Goal: Task Accomplishment & Management: Manage account settings

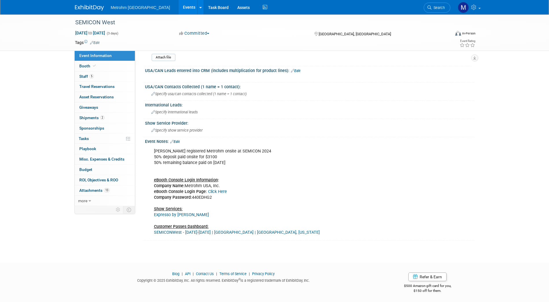
click at [92, 3] on link at bounding box center [93, 5] width 36 height 5
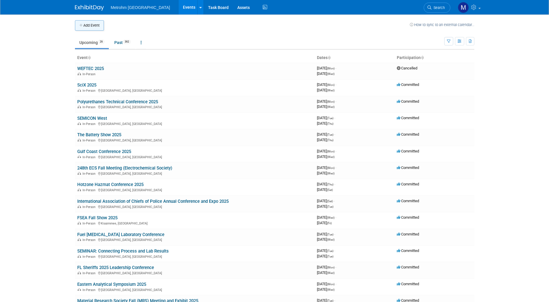
click at [92, 25] on button "Add Event" at bounding box center [89, 25] width 29 height 10
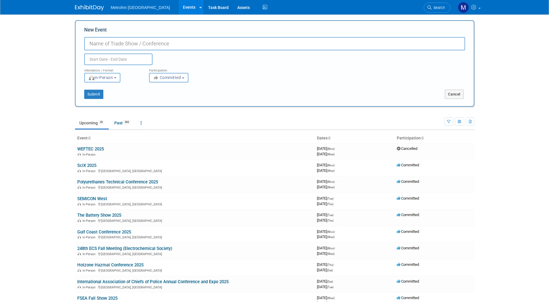
click at [104, 41] on input "New Event" at bounding box center [274, 43] width 381 height 13
paste input "HALMA meeting"
click at [113, 46] on input "HALMA meeting" at bounding box center [274, 43] width 381 height 13
type input "HALMA Meeting"
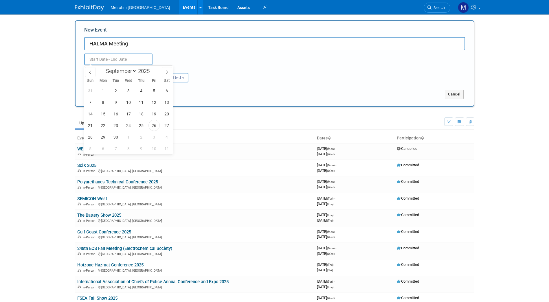
click at [114, 58] on input "text" at bounding box center [118, 59] width 68 height 12
click at [165, 73] on icon at bounding box center [167, 72] width 4 height 4
click at [167, 71] on icon at bounding box center [167, 72] width 4 height 4
select select "11"
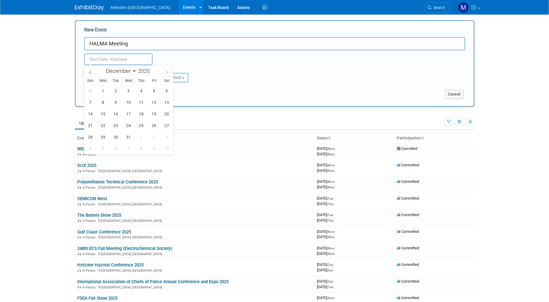
click at [167, 71] on icon at bounding box center [167, 72] width 4 height 4
type input "2026"
click at [167, 71] on icon at bounding box center [167, 72] width 4 height 4
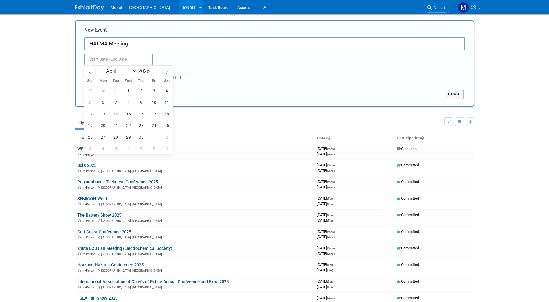
click at [167, 71] on icon at bounding box center [167, 72] width 4 height 4
select select "4"
click at [128, 104] on span "6" at bounding box center [128, 102] width 11 height 11
click at [130, 105] on span "6" at bounding box center [128, 102] width 11 height 11
type input "May 6, 2026 to May 6, 2026"
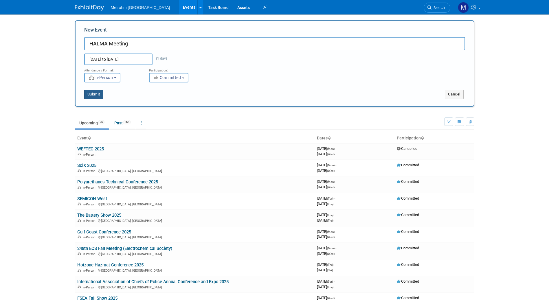
click at [102, 91] on button "Submit" at bounding box center [93, 94] width 19 height 9
type input "HALMA Meeting"
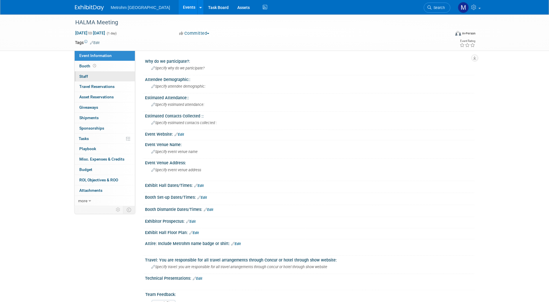
click at [110, 75] on link "0 Staff 0" at bounding box center [105, 76] width 60 height 10
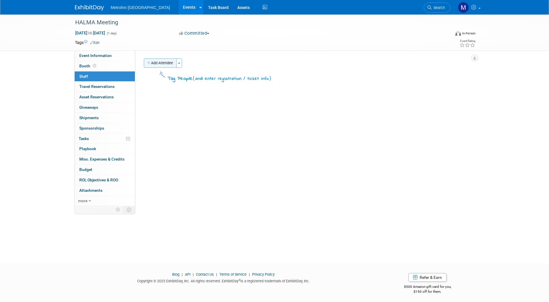
click at [163, 66] on button "Add Attendee" at bounding box center [160, 62] width 33 height 9
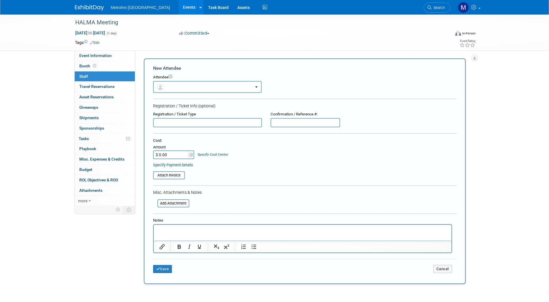
click at [195, 88] on button "button" at bounding box center [207, 87] width 108 height 12
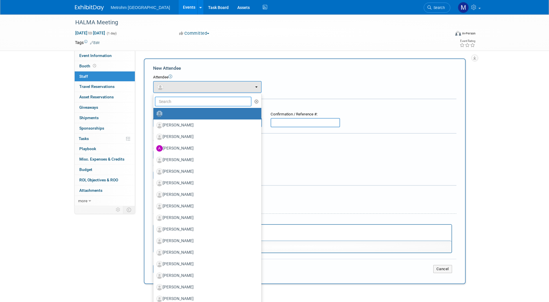
click at [182, 100] on input "text" at bounding box center [203, 102] width 97 height 10
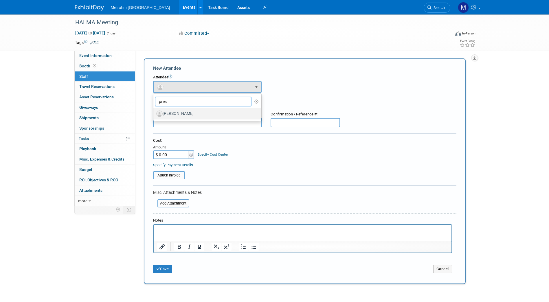
type input "pres"
click at [181, 114] on label "[PERSON_NAME]" at bounding box center [205, 113] width 99 height 9
click at [154, 114] on input "[PERSON_NAME]" at bounding box center [152, 113] width 4 height 4
select select "cae4c24b-edc7-4d23-bf2c-fea01d93fa13"
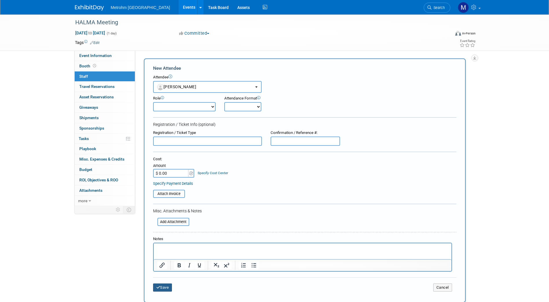
click at [165, 289] on button "Save" at bounding box center [162, 287] width 19 height 8
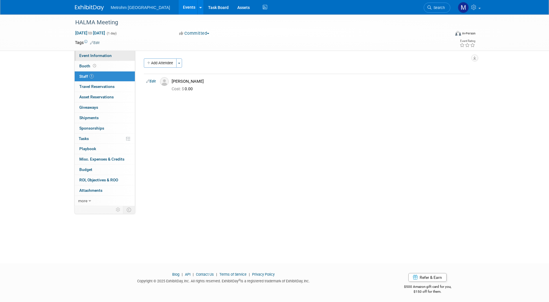
click at [114, 55] on link "Event Information" at bounding box center [105, 56] width 60 height 10
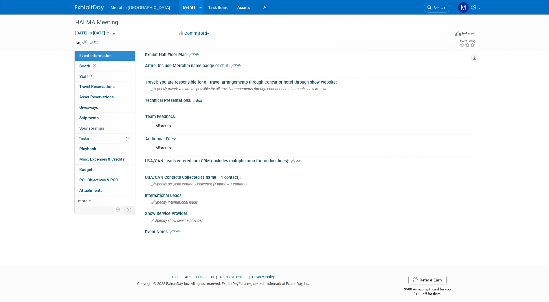
scroll to position [182, 0]
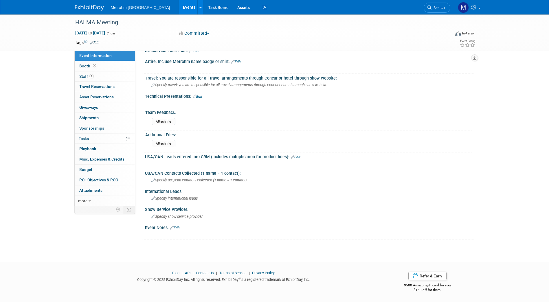
click at [176, 228] on link "Edit" at bounding box center [175, 228] width 10 height 4
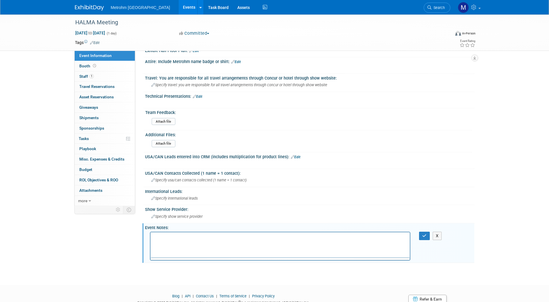
scroll to position [0, 0]
click at [174, 240] on html at bounding box center [279, 236] width 259 height 8
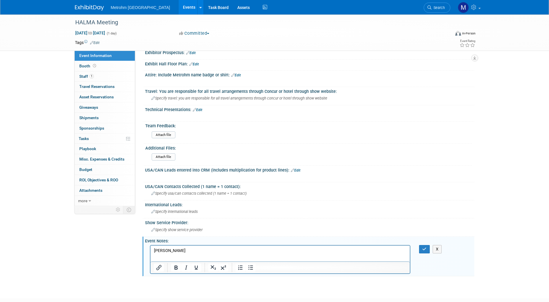
scroll to position [169, 0]
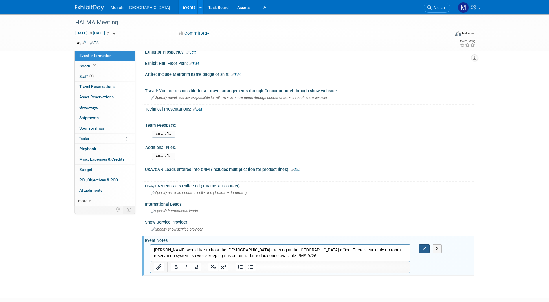
click at [423, 251] on button "button" at bounding box center [424, 248] width 11 height 8
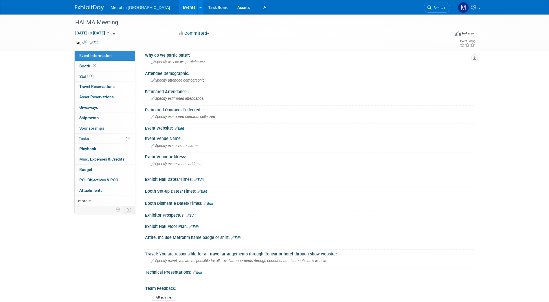
scroll to position [0, 0]
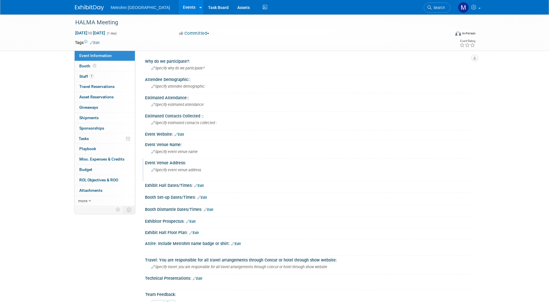
click at [195, 167] on div "Specify event venue address" at bounding box center [213, 171] width 128 height 13
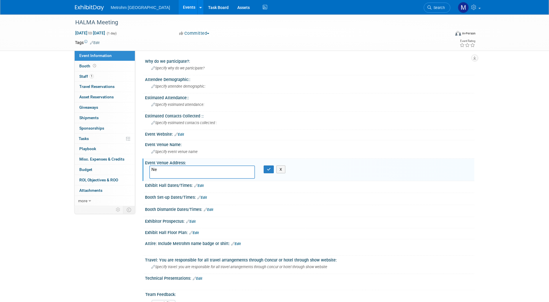
type textarea "N"
type textarea "[GEOGRAPHIC_DATA], [GEOGRAPHIC_DATA]"
click at [190, 150] on span "Specify event venue name" at bounding box center [174, 151] width 46 height 4
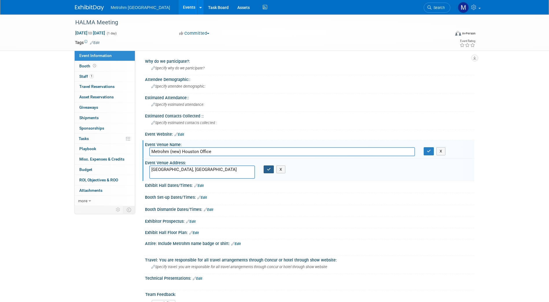
type input "Metrohm (new) Houston Office"
click at [270, 169] on icon "button" at bounding box center [269, 169] width 4 height 4
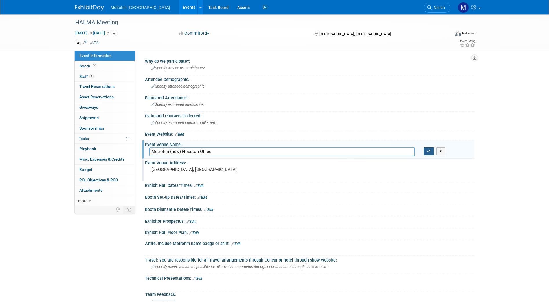
click at [426, 147] on button "button" at bounding box center [428, 151] width 10 height 8
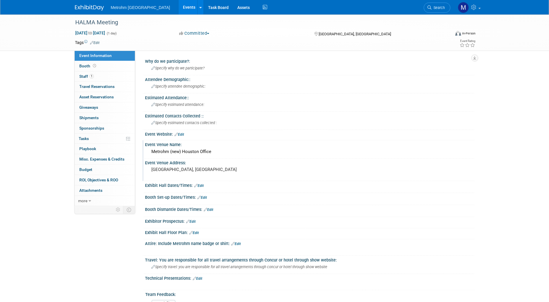
click at [86, 7] on img at bounding box center [89, 8] width 29 height 6
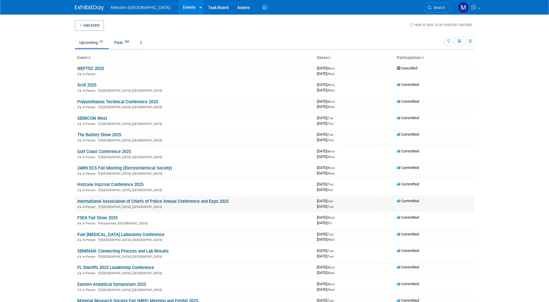
scroll to position [16, 0]
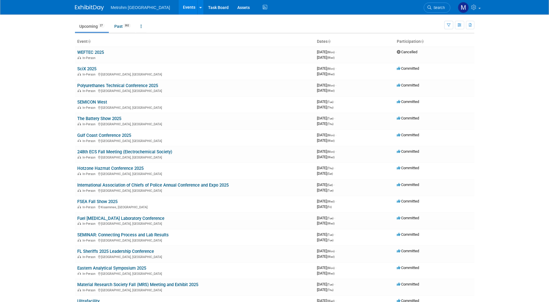
click at [53, 165] on body "Metrohm USA Events Add Event Bulk Upload Events Shareable Event Boards Recently…" at bounding box center [274, 135] width 549 height 302
click at [104, 217] on link "Fuel [MEDICAL_DATA] Laboratory Conference" at bounding box center [120, 218] width 87 height 5
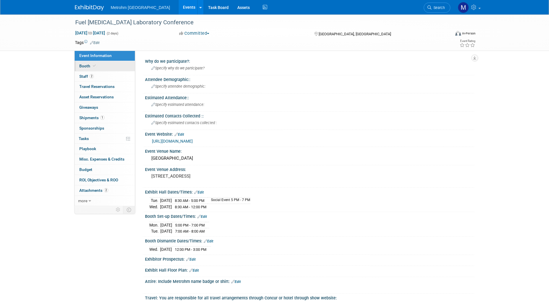
click at [102, 63] on link "Booth" at bounding box center [105, 66] width 60 height 10
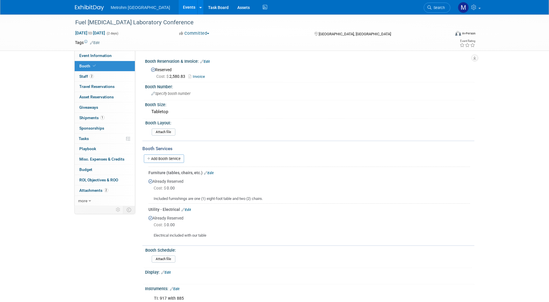
click at [91, 4] on link at bounding box center [93, 5] width 36 height 5
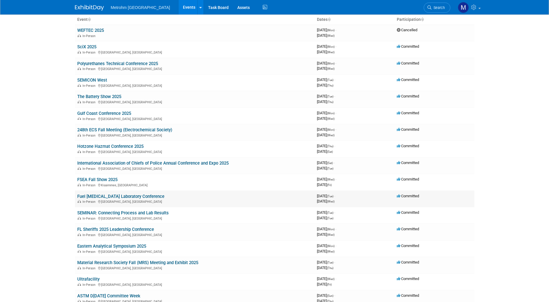
scroll to position [38, 0]
click at [146, 230] on link "FL Sheriffs 2025 Leadership Conference" at bounding box center [115, 228] width 77 height 5
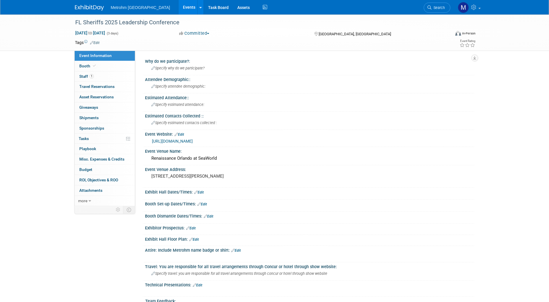
click at [87, 7] on img at bounding box center [89, 8] width 29 height 6
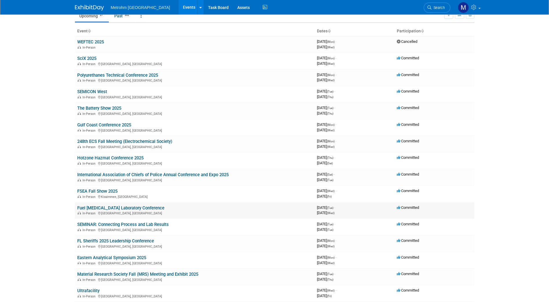
scroll to position [27, 0]
click at [113, 127] on link "Gulf Coast Conference 2025" at bounding box center [104, 124] width 54 height 5
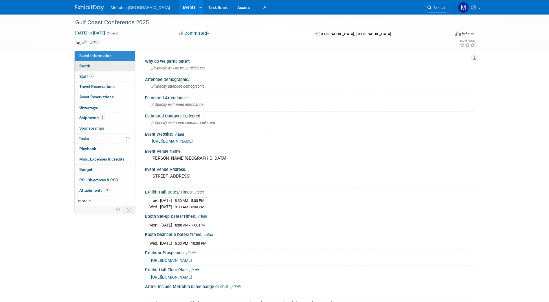
click at [100, 69] on link "Booth" at bounding box center [105, 66] width 60 height 10
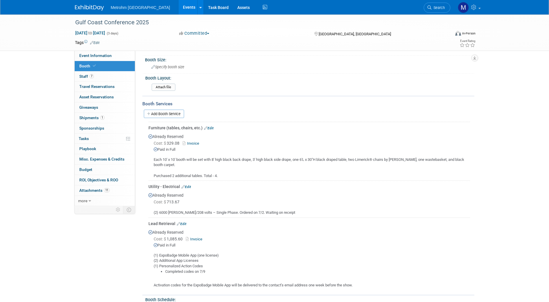
scroll to position [44, 0]
click at [175, 110] on link "Add Booth Service" at bounding box center [164, 114] width 40 height 8
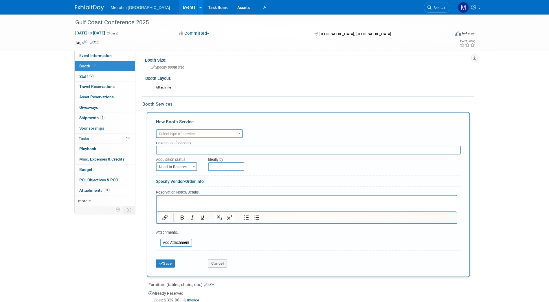
scroll to position [0, 0]
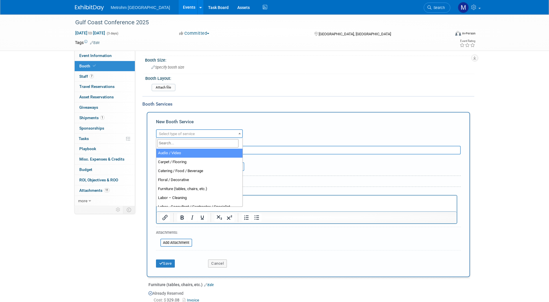
click at [188, 131] on span "Select type of service" at bounding box center [199, 134] width 86 height 8
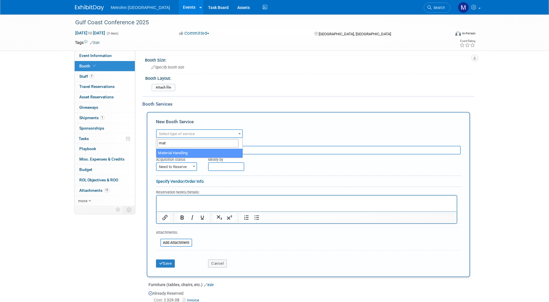
type input "mat"
select select "10"
click at [167, 262] on button "Save" at bounding box center [165, 263] width 19 height 8
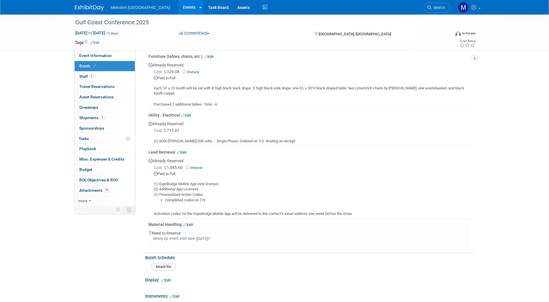
scroll to position [116, 0]
click at [122, 62] on link "Booth" at bounding box center [105, 66] width 60 height 10
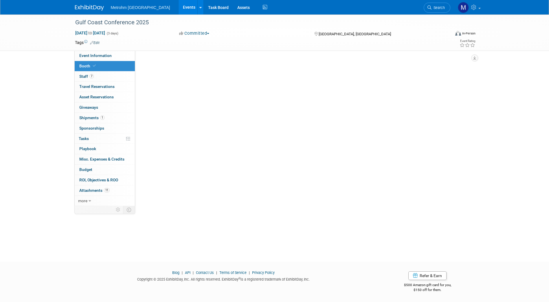
scroll to position [0, 0]
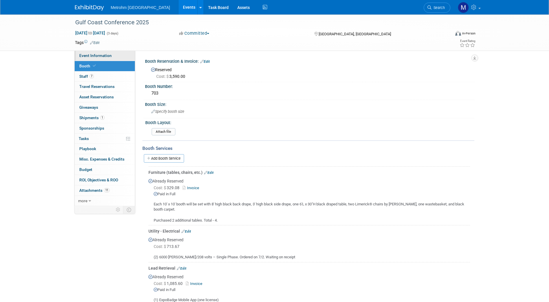
click at [121, 54] on link "Event Information" at bounding box center [105, 56] width 60 height 10
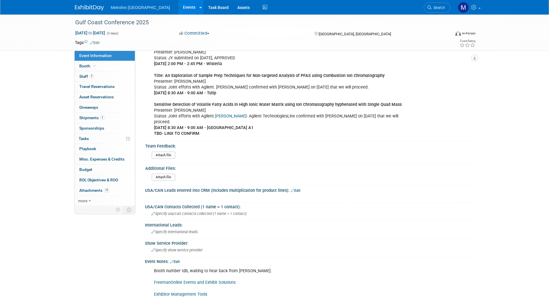
scroll to position [422, 0]
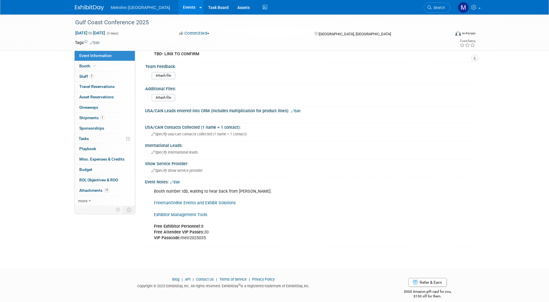
click at [204, 200] on link "FreemanOnline Events and Exhibit Solutions" at bounding box center [195, 202] width 82 height 5
click at [103, 114] on link "1 Shipments 1" at bounding box center [105, 118] width 60 height 10
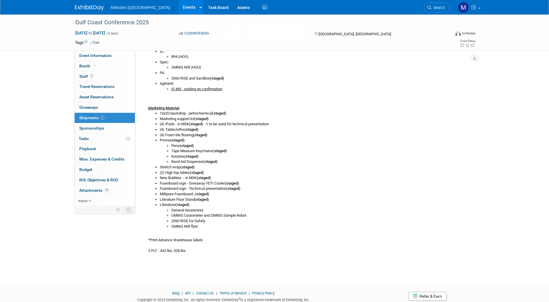
scroll to position [189, 0]
click at [108, 60] on link "Event Information" at bounding box center [105, 56] width 60 height 10
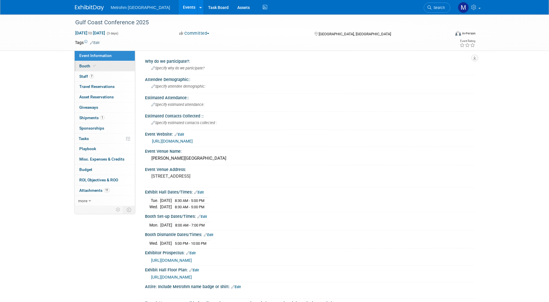
click at [106, 67] on link "Booth" at bounding box center [105, 66] width 60 height 10
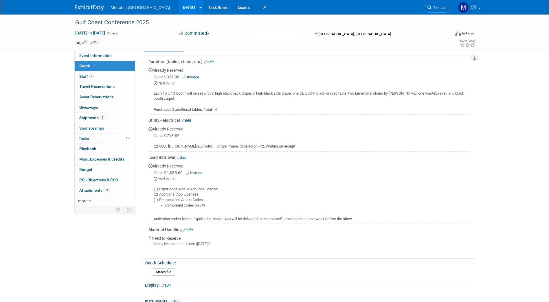
scroll to position [112, 0]
click at [187, 227] on link "Edit" at bounding box center [188, 229] width 10 height 4
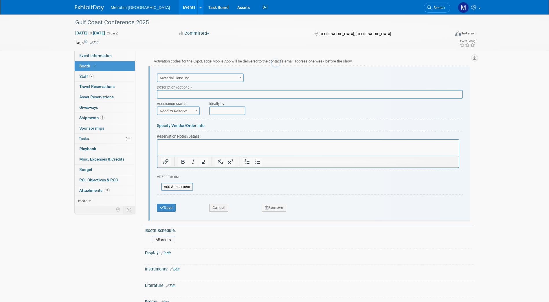
scroll to position [0, 0]
click at [187, 147] on html at bounding box center [307, 144] width 301 height 8
click at [194, 109] on span at bounding box center [196, 111] width 6 height 8
select select "2"
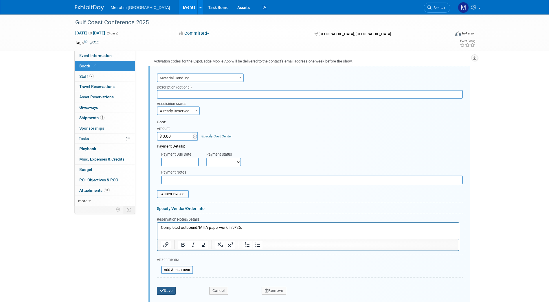
click at [167, 288] on button "Save" at bounding box center [166, 291] width 19 height 8
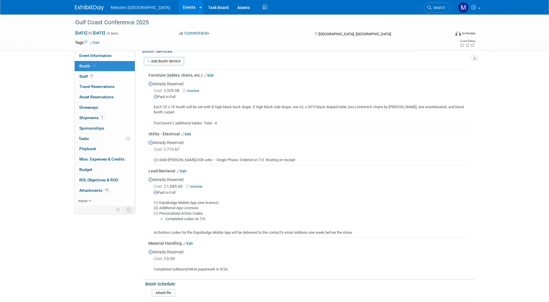
scroll to position [97, 0]
click at [189, 133] on link "Edit" at bounding box center [186, 134] width 10 height 4
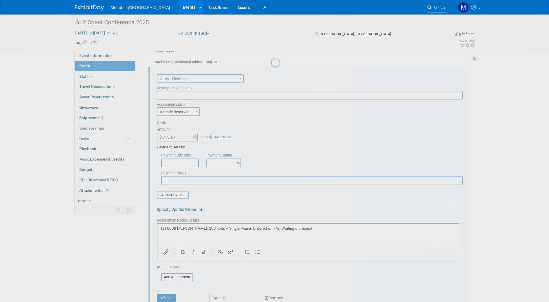
scroll to position [159, 0]
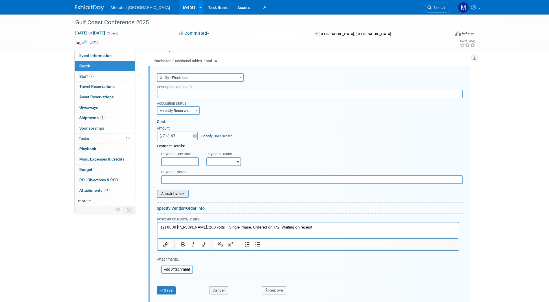
click at [176, 194] on input "file" at bounding box center [153, 193] width 69 height 7
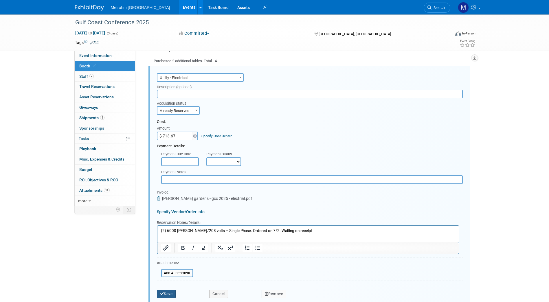
click at [167, 293] on button "Save" at bounding box center [166, 294] width 19 height 8
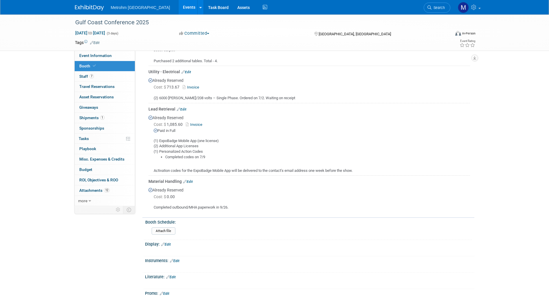
click at [193, 86] on link "Invoice" at bounding box center [191, 87] width 19 height 4
click at [88, 5] on link at bounding box center [93, 5] width 36 height 5
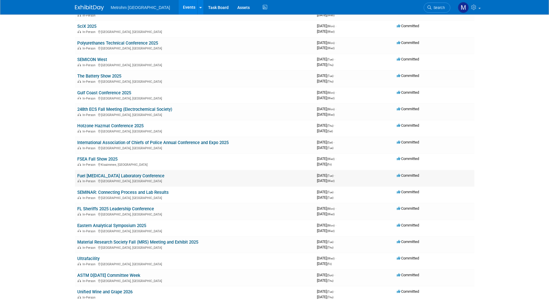
scroll to position [59, 0]
click at [120, 91] on link "Gulf Coast Conference 2025" at bounding box center [104, 92] width 54 height 5
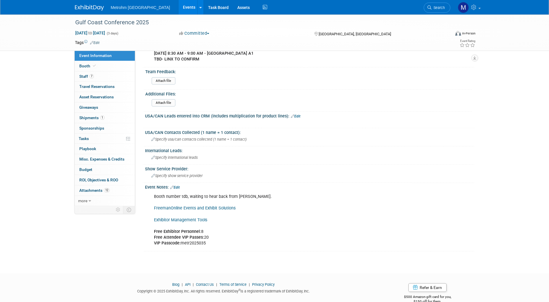
scroll to position [417, 0]
click at [106, 121] on link "1 Shipments 1" at bounding box center [105, 118] width 60 height 10
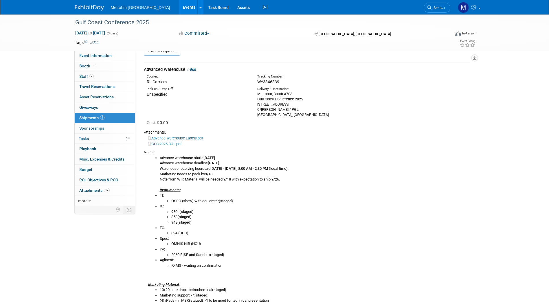
scroll to position [8, 0]
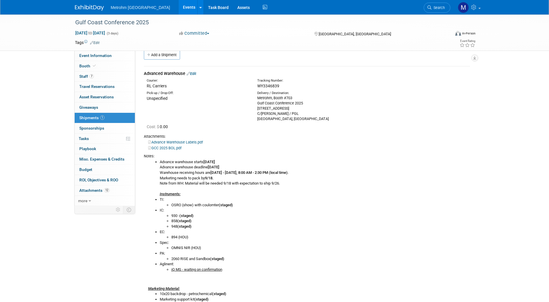
drag, startPoint x: 283, startPoint y: 85, endPoint x: 256, endPoint y: 88, distance: 28.0
click at [256, 88] on div "Tracking Number: WY3346839" at bounding box center [322, 83] width 138 height 10
copy span "WY3346839"
click at [194, 74] on link "Edit" at bounding box center [191, 73] width 10 height 4
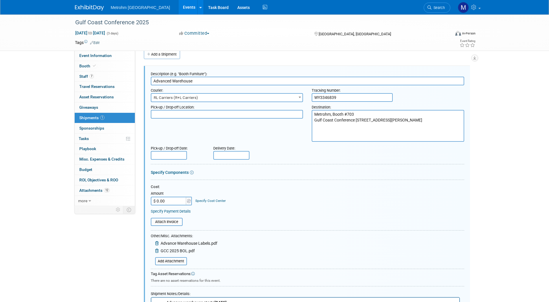
scroll to position [0, 0]
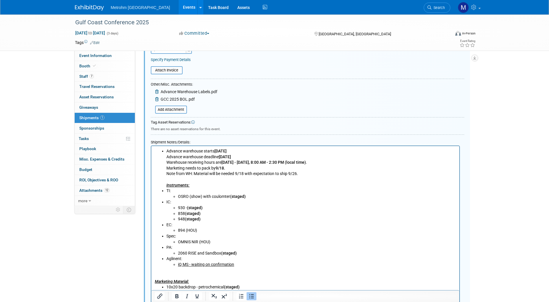
click at [215, 219] on html "Advance warehouse starts September 15, 2025 Advance warehouse deadline October …" at bounding box center [305, 289] width 308 height 286
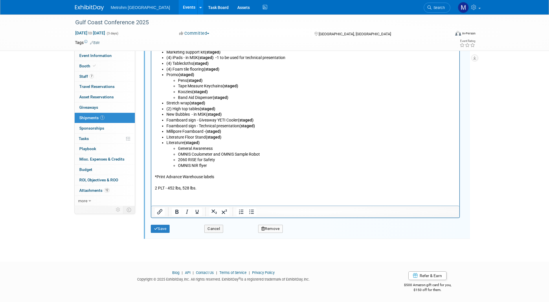
click at [210, 190] on p "*Print Advance Warehouse labels 2 PLT - 452 lbs, 528 lbs." at bounding box center [304, 180] width 301 height 23
click at [167, 231] on button "Save" at bounding box center [160, 229] width 19 height 8
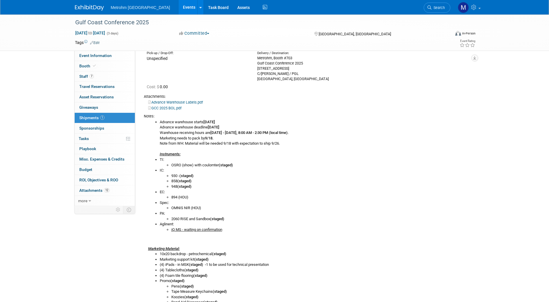
scroll to position [43, 0]
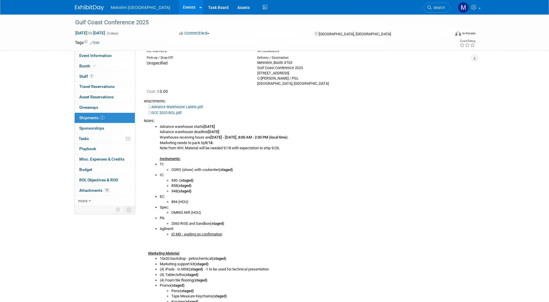
click at [88, 4] on link at bounding box center [93, 5] width 36 height 5
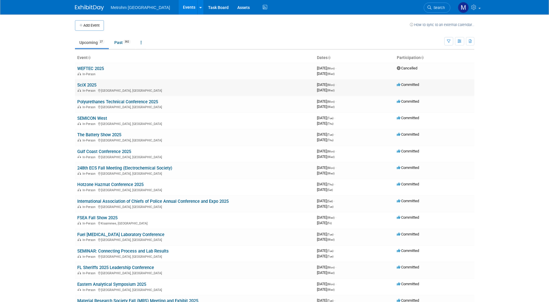
click at [91, 86] on link "SciX 2025" at bounding box center [86, 84] width 19 height 5
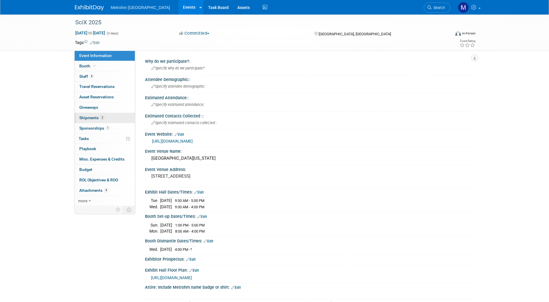
click at [97, 116] on span "Shipments 2" at bounding box center [91, 117] width 25 height 5
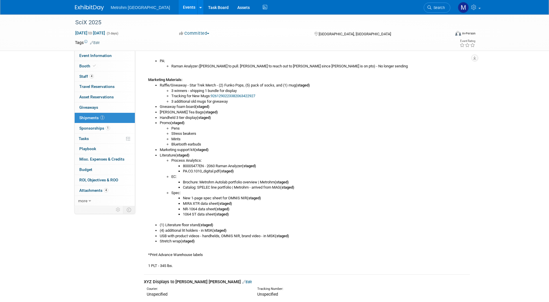
scroll to position [212, 0]
drag, startPoint x: 97, startPoint y: 13, endPoint x: 95, endPoint y: 10, distance: 3.8
click at [95, 10] on div "Metrohm [GEOGRAPHIC_DATA] Events Add Event Bulk Upload Events Shareable Event B…" at bounding box center [275, 7] width 408 height 14
click at [95, 10] on img at bounding box center [89, 8] width 29 height 6
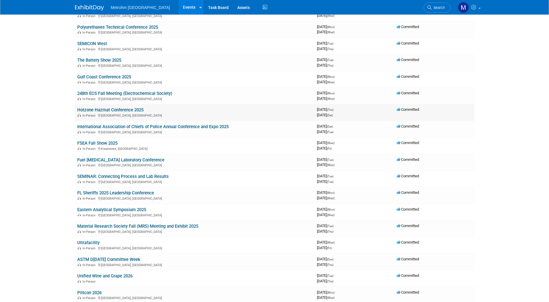
scroll to position [75, 0]
click at [126, 110] on link "Hotzone Hazmat Conference 2025" at bounding box center [110, 109] width 66 height 5
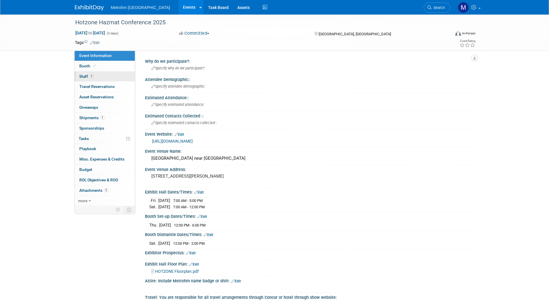
click at [94, 79] on link "1 Staff 1" at bounding box center [105, 76] width 60 height 10
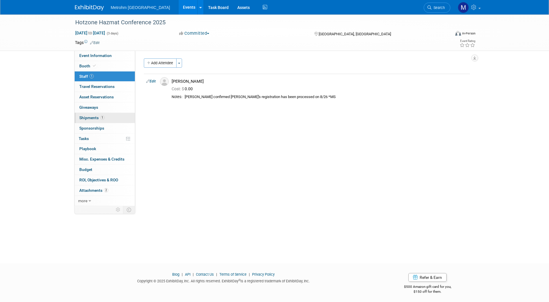
click at [112, 114] on link "1 Shipments 1" at bounding box center [105, 118] width 60 height 10
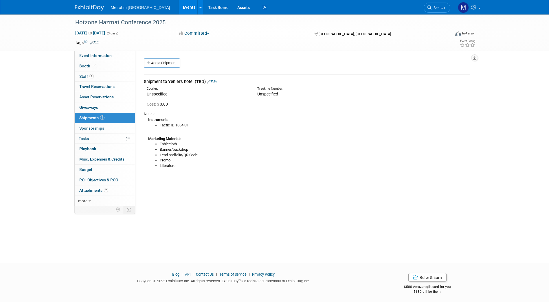
click at [97, 7] on img at bounding box center [89, 8] width 29 height 6
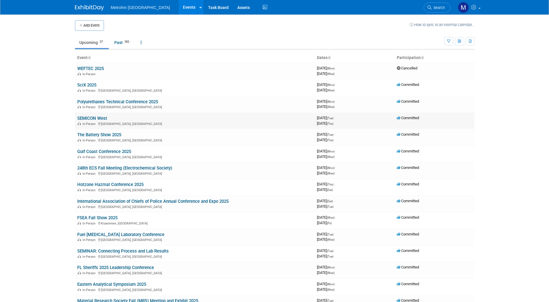
click at [97, 120] on link "SEMICON West" at bounding box center [92, 118] width 30 height 5
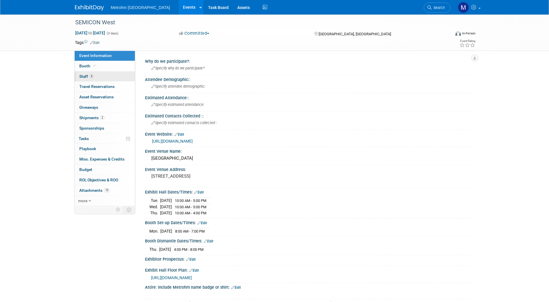
click at [106, 74] on link "5 Staff 5" at bounding box center [105, 76] width 60 height 10
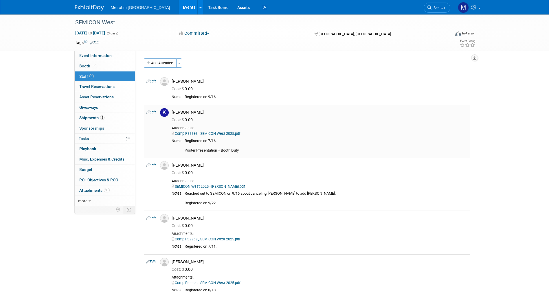
click at [153, 111] on link "Edit" at bounding box center [151, 112] width 10 height 4
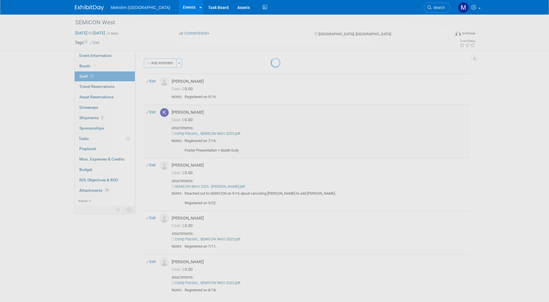
select select "3bca8c37-f4ab-4a47-8533-e2e0d9ce7d7d"
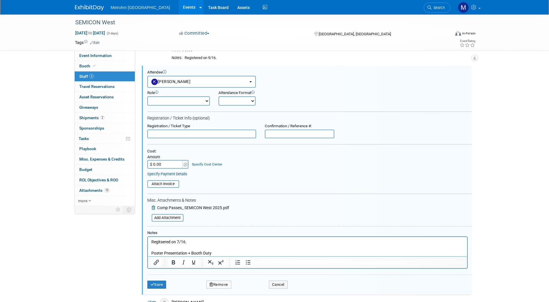
click at [154, 208] on icon at bounding box center [154, 208] width 5 height 4
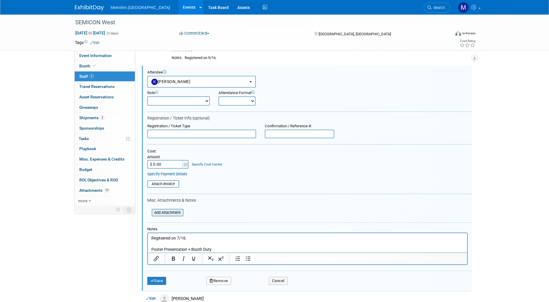
click at [165, 211] on input "file" at bounding box center [148, 212] width 69 height 6
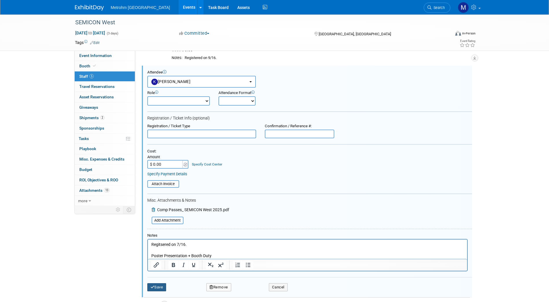
click at [158, 287] on button "Save" at bounding box center [156, 287] width 19 height 8
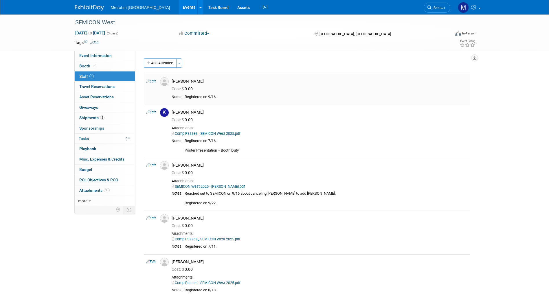
click at [151, 83] on link "Edit" at bounding box center [151, 81] width 10 height 4
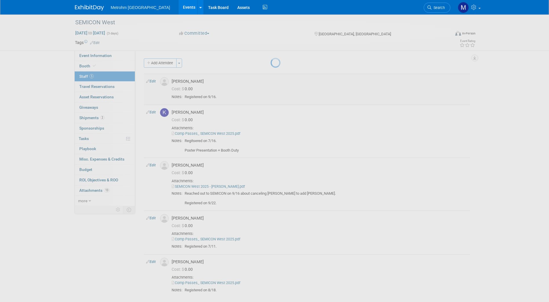
select select "0f91c2e1-e35f-48e9-a886-b7e2a3dc1acb"
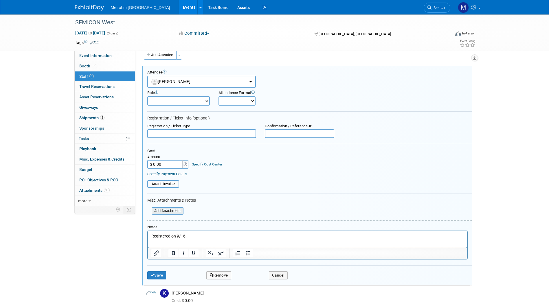
click at [169, 208] on input "file" at bounding box center [148, 211] width 69 height 6
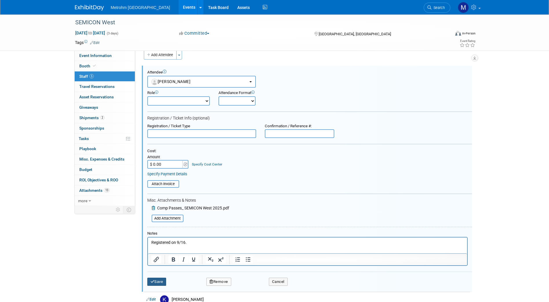
click at [166, 281] on button "Save" at bounding box center [156, 282] width 19 height 8
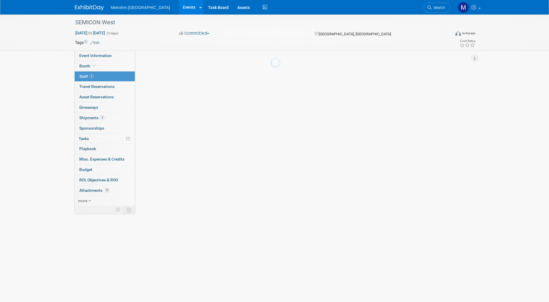
scroll to position [8, 0]
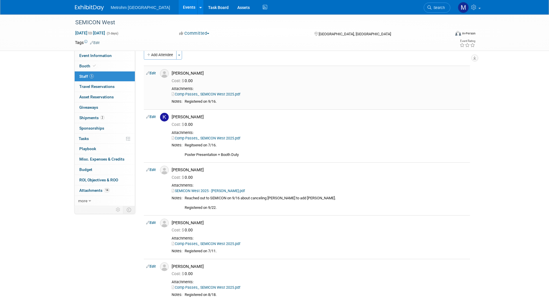
click at [197, 95] on link "Comp Passes_ SEMICON West 2025.pdf" at bounding box center [205, 94] width 69 height 4
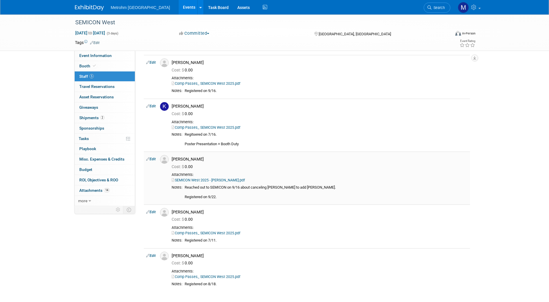
scroll to position [19, 0]
click at [190, 180] on link "SEMICON West 2025 - Matt Bruisus.pdf" at bounding box center [207, 179] width 73 height 4
click at [152, 158] on link "Edit" at bounding box center [151, 158] width 10 height 4
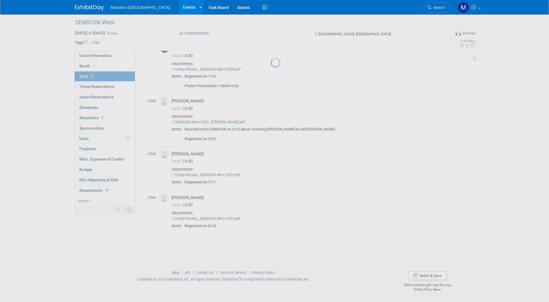
select select "e8056aeb-008f-455c-bf2f-537c2c811e3a"
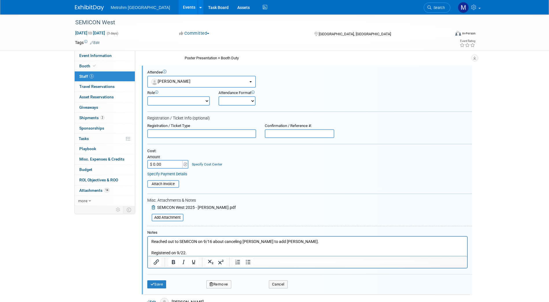
scroll to position [0, 0]
click at [153, 209] on icon at bounding box center [154, 207] width 5 height 4
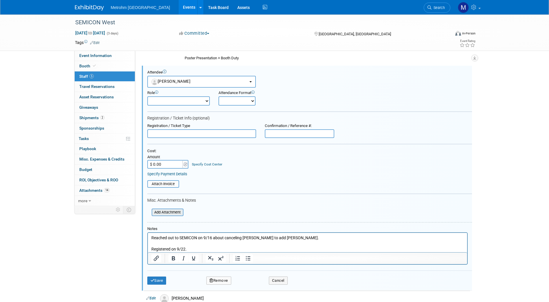
click at [162, 210] on input "file" at bounding box center [148, 212] width 69 height 6
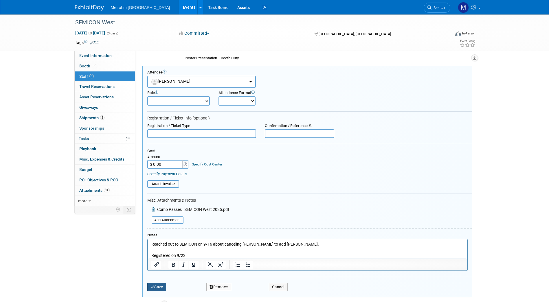
click at [160, 287] on button "Save" at bounding box center [156, 287] width 19 height 8
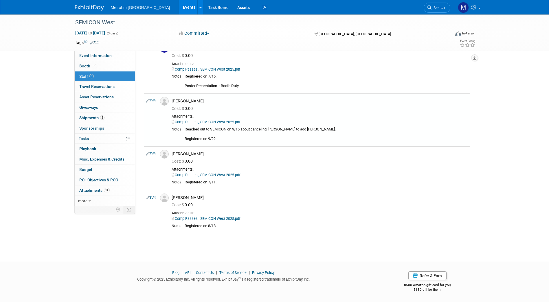
scroll to position [77, 0]
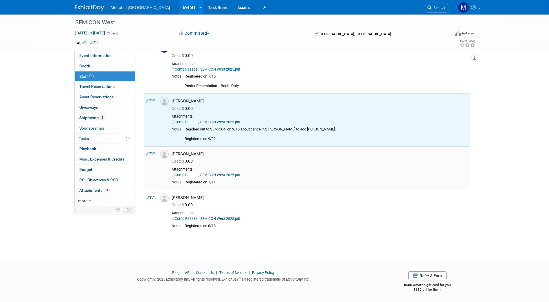
click at [154, 154] on link "Edit" at bounding box center [151, 154] width 10 height 4
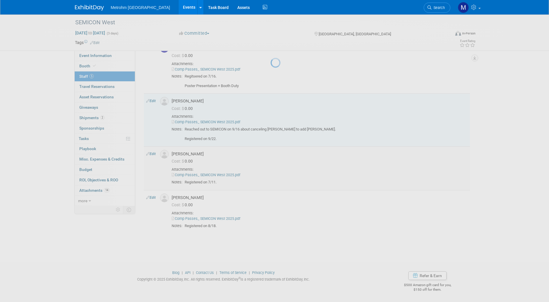
select select "6df2015b-d84d-4fa4-aed9-e7a8aef2d144"
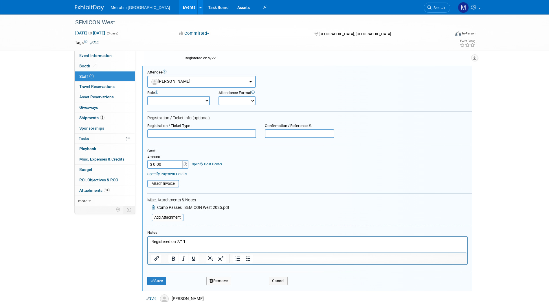
scroll to position [0, 0]
click at [153, 207] on icon at bounding box center [154, 207] width 5 height 4
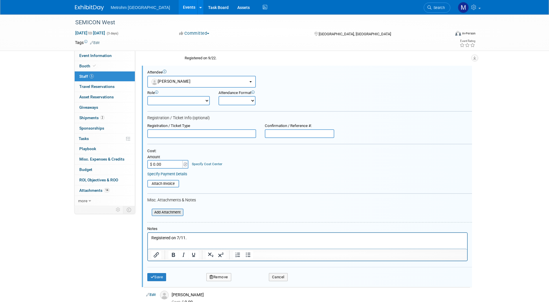
click at [165, 214] on input "file" at bounding box center [148, 212] width 69 height 6
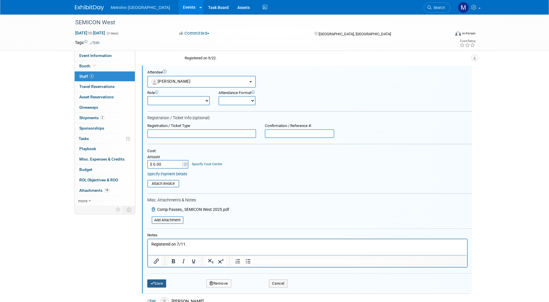
click at [162, 284] on button "Save" at bounding box center [156, 283] width 19 height 8
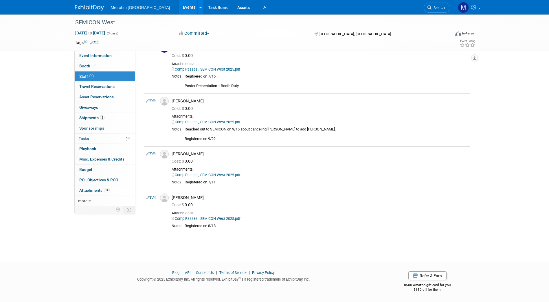
scroll to position [77, 0]
click at [150, 200] on td "Edit" at bounding box center [151, 212] width 14 height 44
click at [152, 198] on link "Edit" at bounding box center [151, 197] width 10 height 4
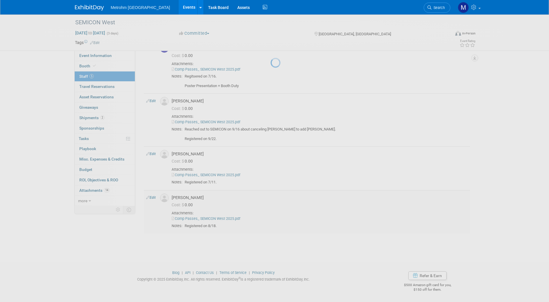
select select "34f9f71e-3b87-413c-8115-43e659e1f2e5"
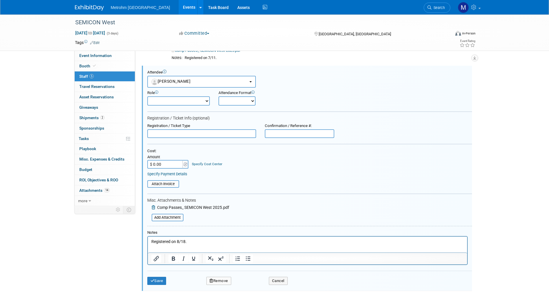
scroll to position [0, 0]
click at [152, 206] on icon at bounding box center [154, 207] width 5 height 4
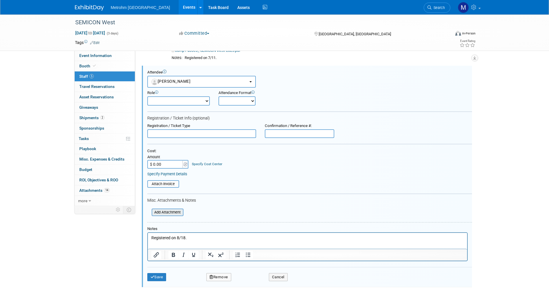
click at [156, 211] on input "file" at bounding box center [148, 212] width 69 height 6
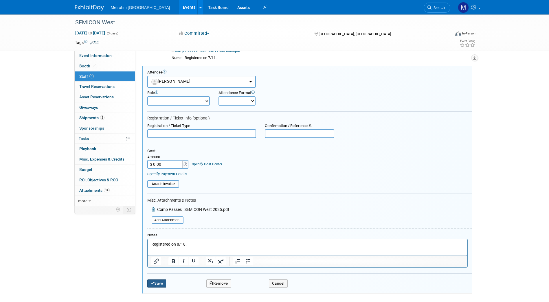
click at [158, 282] on button "Save" at bounding box center [156, 283] width 19 height 8
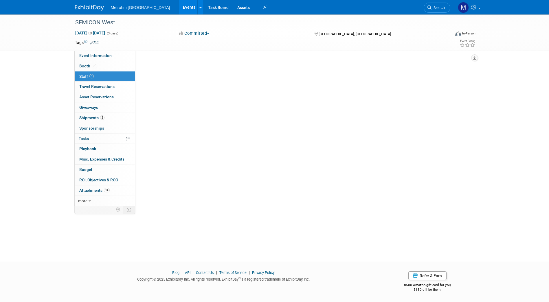
scroll to position [77, 0]
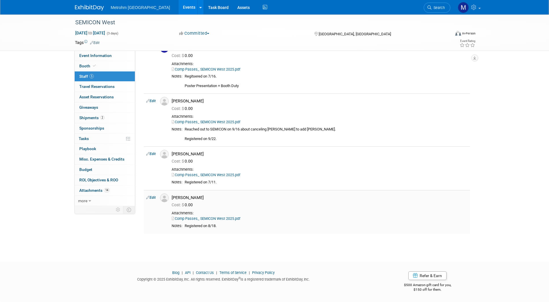
click at [185, 218] on link "Comp Passes_ SEMICON West 2025.pdf" at bounding box center [205, 218] width 69 height 4
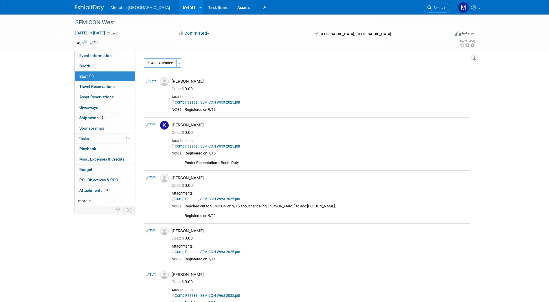
click at [90, 6] on img at bounding box center [89, 8] width 29 height 6
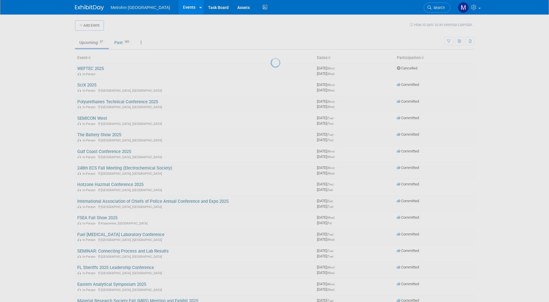
scroll to position [139, 0]
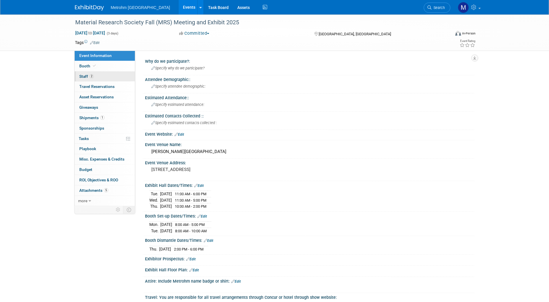
click at [94, 76] on link "2 Staff 2" at bounding box center [105, 76] width 60 height 10
